Goal: Information Seeking & Learning: Learn about a topic

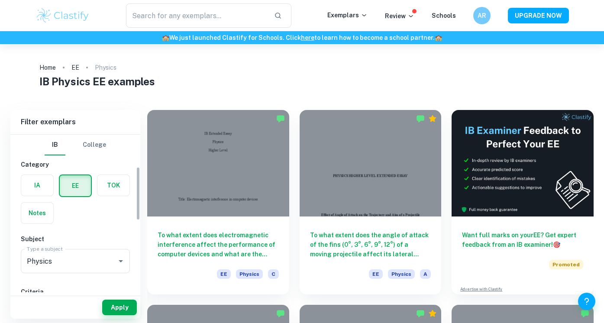
scroll to position [132, 0]
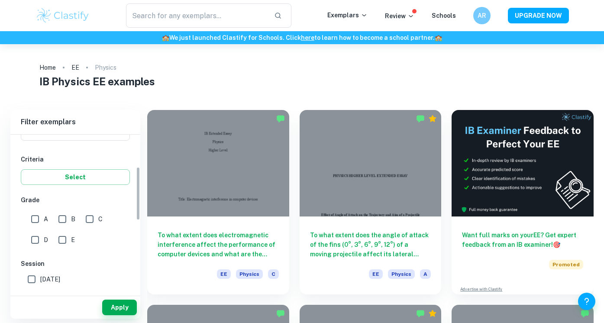
click at [41, 220] on input "A" at bounding box center [34, 218] width 17 height 17
checkbox input "true"
click at [58, 220] on input "B" at bounding box center [62, 218] width 17 height 17
checkbox input "true"
click at [38, 219] on input "A" at bounding box center [34, 218] width 17 height 17
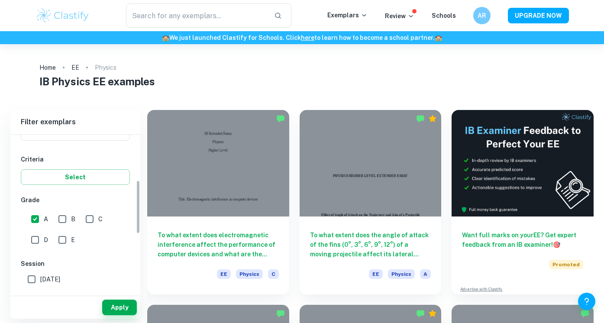
checkbox input "false"
checkbox input "true"
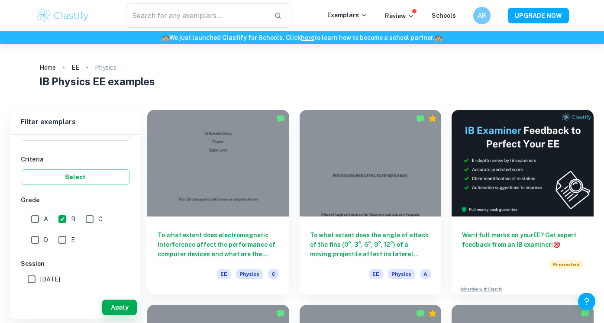
checkbox input "true"
click at [37, 226] on input "A" at bounding box center [34, 218] width 17 height 17
checkbox input "true"
click at [119, 310] on button "Apply" at bounding box center [119, 308] width 35 height 16
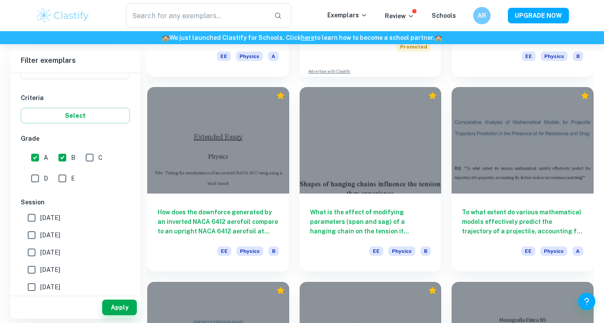
scroll to position [1582, 0]
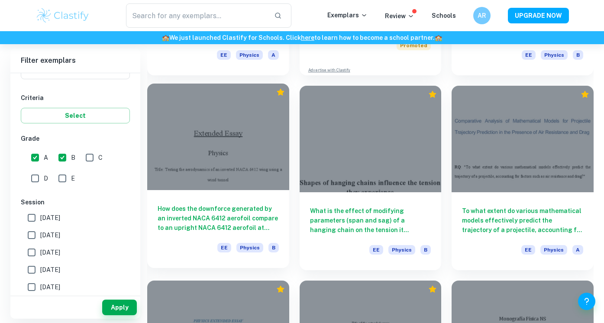
click at [257, 219] on h6 "How does the downforce generated by an inverted NACA 6412 aerofoil compare to a…" at bounding box center [218, 218] width 121 height 29
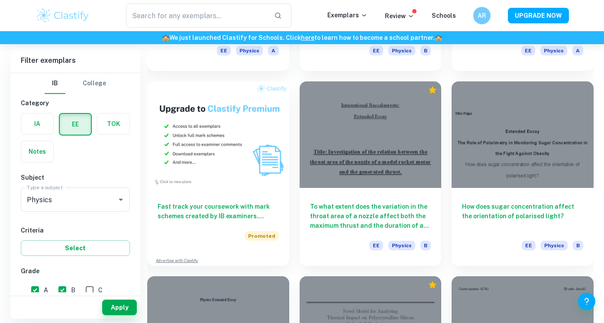
scroll to position [3670, 0]
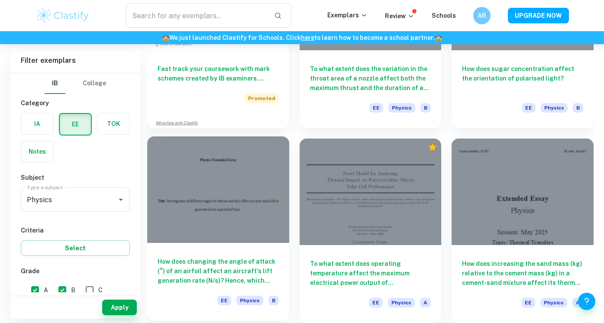
click at [240, 265] on h6 "How does changing the angle of attack (°) of an airfoil affect an aircraft's li…" at bounding box center [218, 271] width 121 height 29
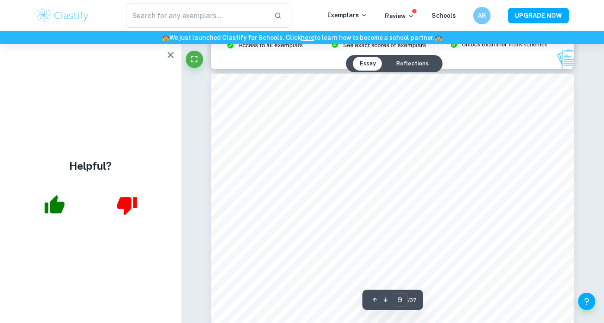
scroll to position [4286, 0]
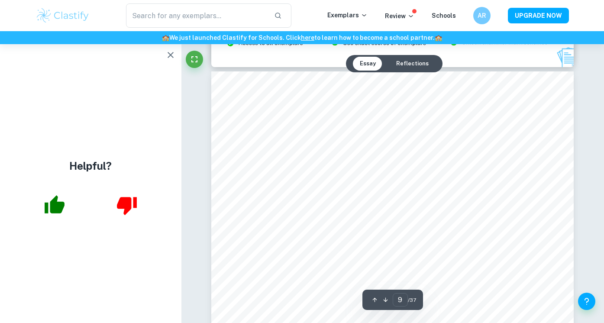
click at [58, 210] on icon "button" at bounding box center [55, 204] width 20 height 18
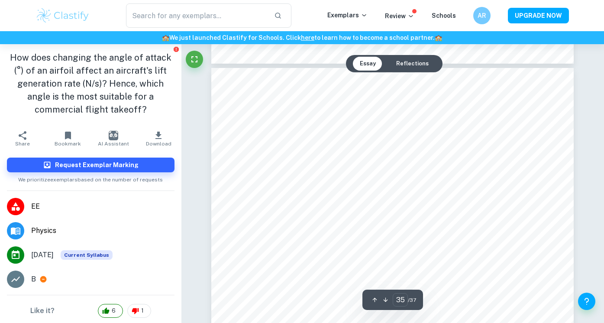
scroll to position [17939, 0]
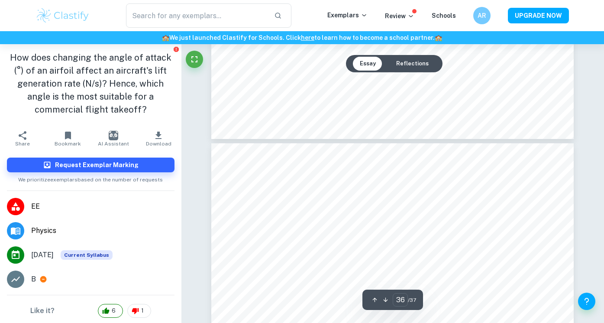
type input "37"
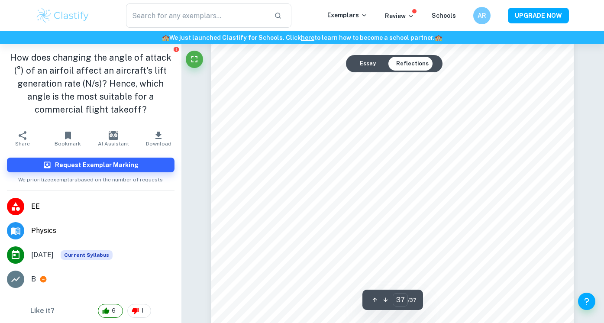
scroll to position [19237, 0]
